Goal: Task Accomplishment & Management: Manage account settings

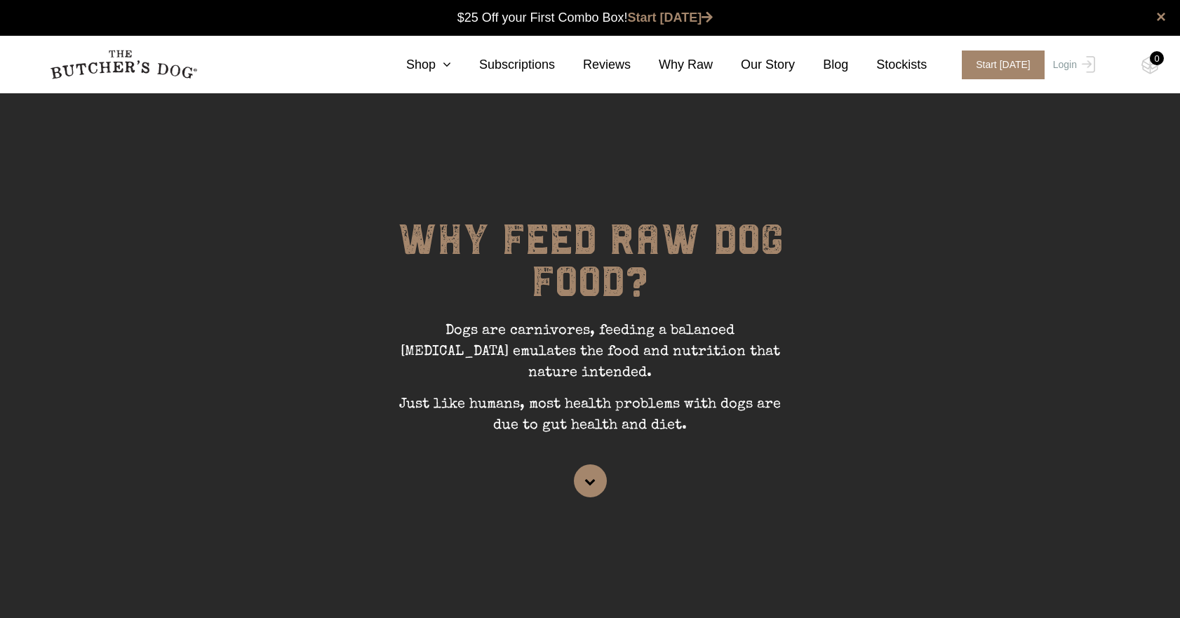
scroll to position [1, 0]
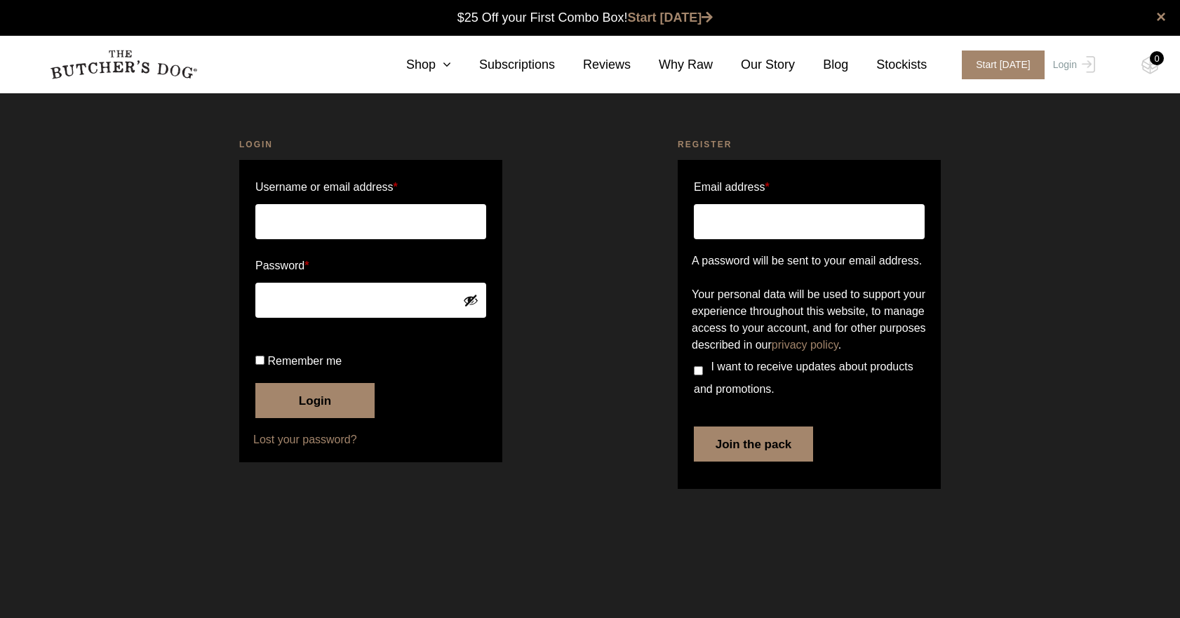
type input "[PERSON_NAME][EMAIL_ADDRESS][DOMAIN_NAME]"
click at [313, 418] on button "Login" at bounding box center [314, 400] width 119 height 35
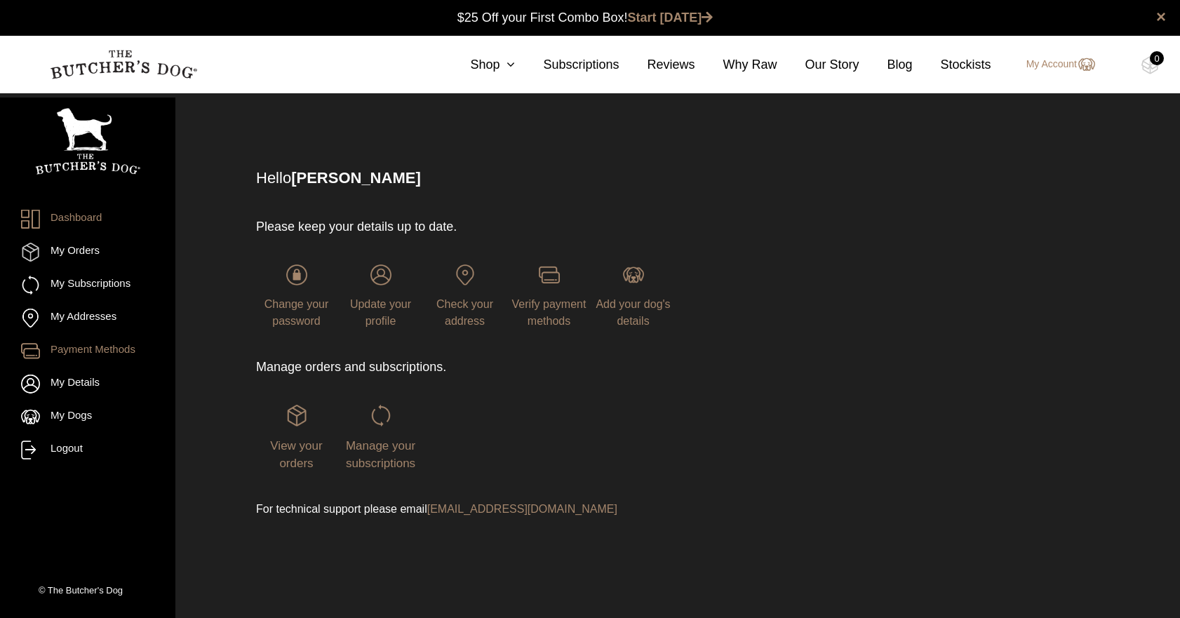
click at [96, 342] on link "Payment Methods" at bounding box center [87, 351] width 133 height 19
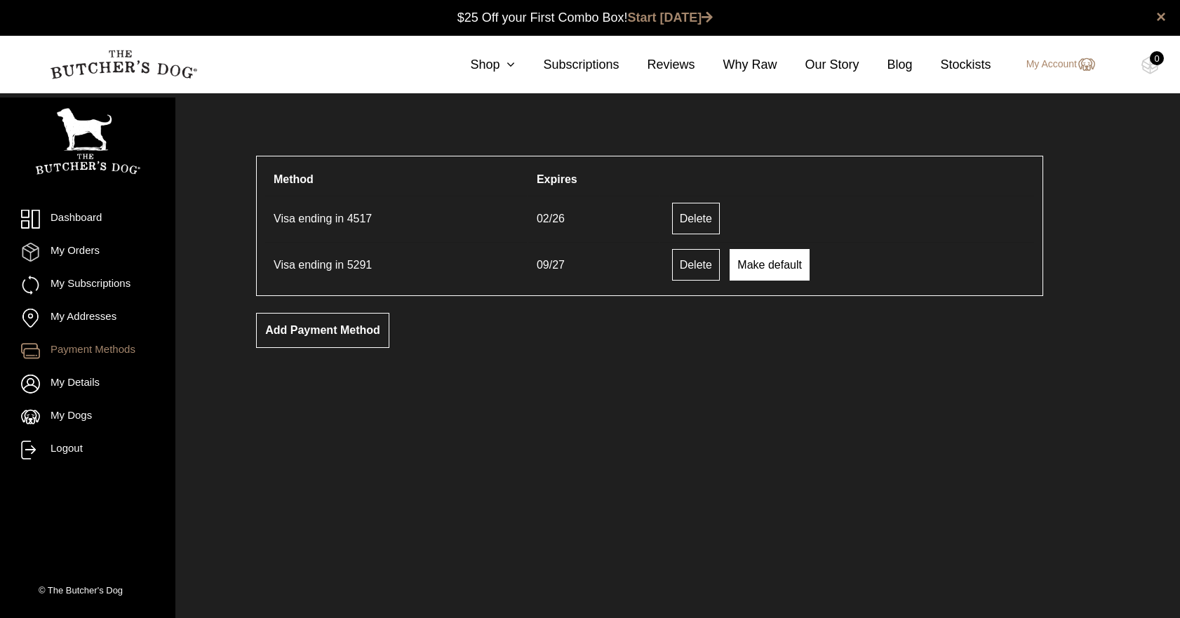
click at [756, 266] on link "Make default" at bounding box center [769, 265] width 80 height 32
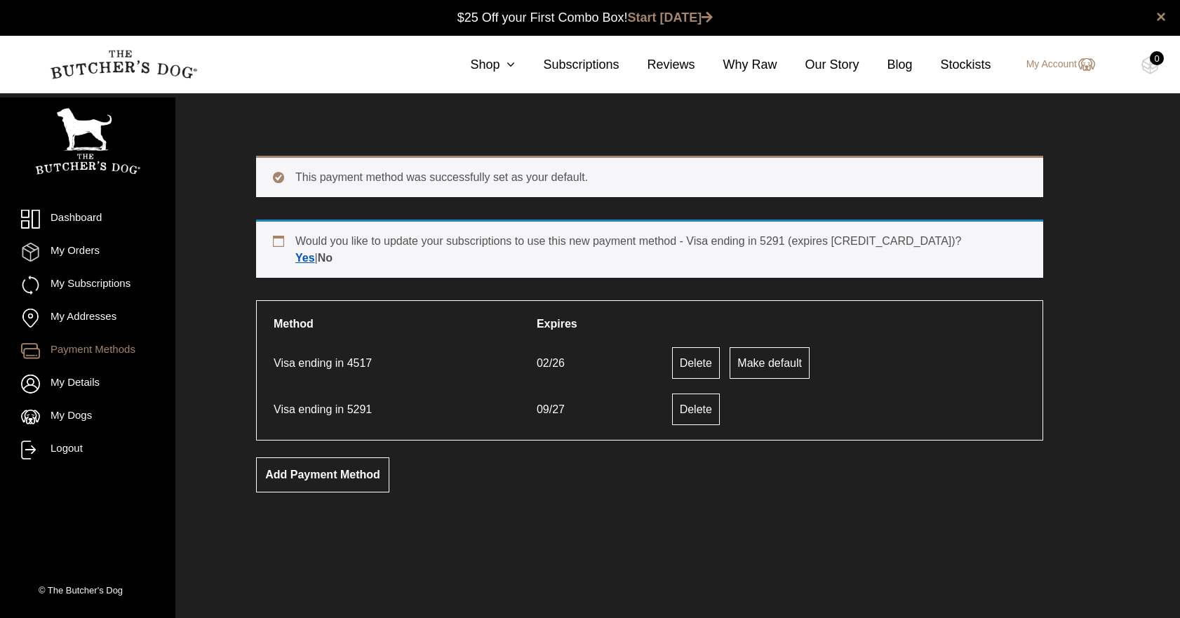
click at [306, 257] on strong "Yes" at bounding box center [305, 258] width 20 height 12
